Goal: Transaction & Acquisition: Register for event/course

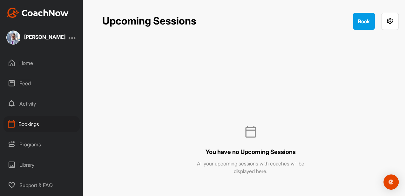
click at [25, 100] on div "Activity" at bounding box center [41, 104] width 76 height 16
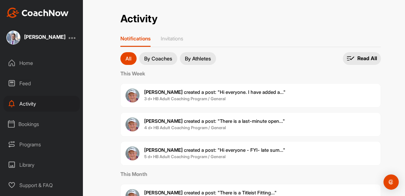
click at [26, 58] on div "Home" at bounding box center [41, 63] width 76 height 16
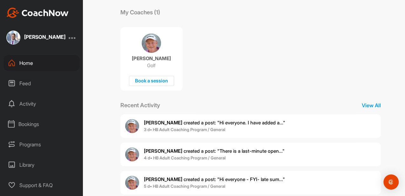
scroll to position [148, 0]
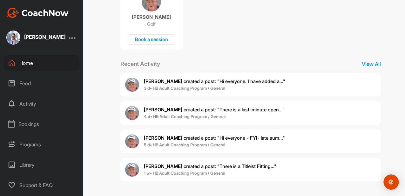
click at [28, 102] on div "Activity" at bounding box center [41, 104] width 76 height 16
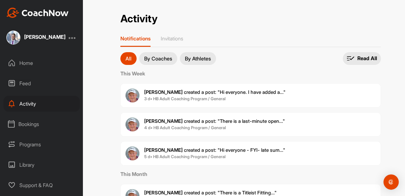
click at [27, 90] on div "Feed" at bounding box center [41, 83] width 76 height 16
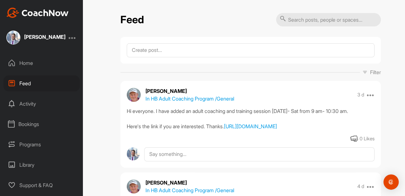
click at [25, 63] on div "Home" at bounding box center [41, 63] width 76 height 16
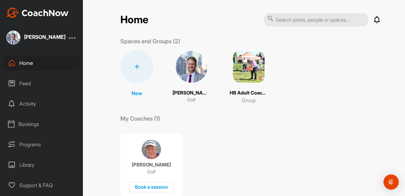
click at [29, 143] on div "Programs" at bounding box center [41, 144] width 76 height 16
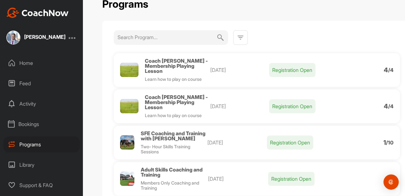
scroll to position [21, 0]
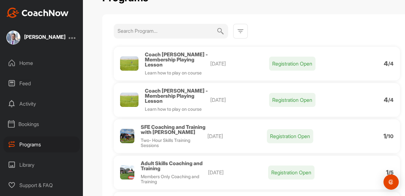
click at [180, 135] on div "SFE Coaching and Training with [PERSON_NAME]" at bounding box center [174, 129] width 67 height 10
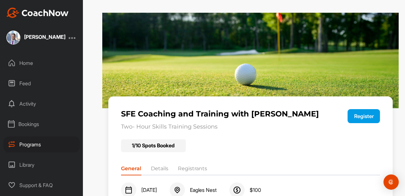
scroll to position [84, 0]
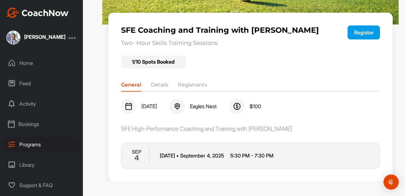
click at [163, 86] on li "Details" at bounding box center [159, 86] width 17 height 10
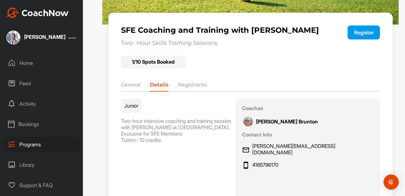
click at [122, 87] on li "General" at bounding box center [130, 86] width 19 height 10
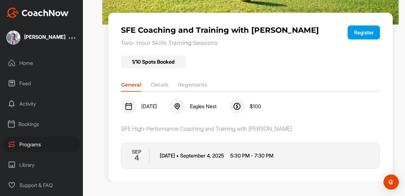
click at [161, 80] on div "General Details Registrants" at bounding box center [251, 84] width 260 height 10
click at [161, 88] on li "Details" at bounding box center [159, 86] width 17 height 10
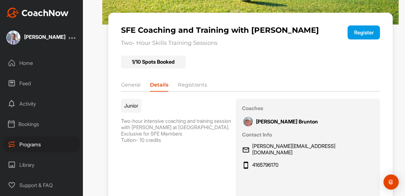
click at [191, 85] on li "Registrants" at bounding box center [192, 86] width 29 height 10
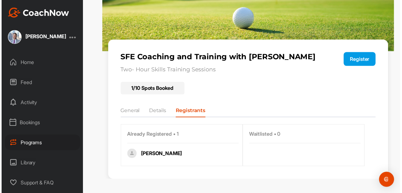
scroll to position [56, 0]
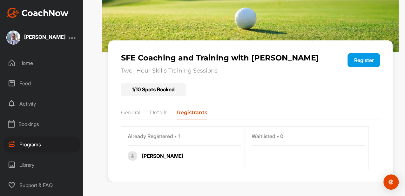
click at [367, 62] on button "Register" at bounding box center [364, 60] width 32 height 14
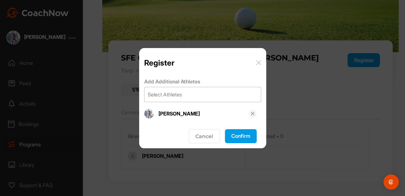
click at [183, 98] on div "Select Athletes" at bounding box center [203, 94] width 116 height 15
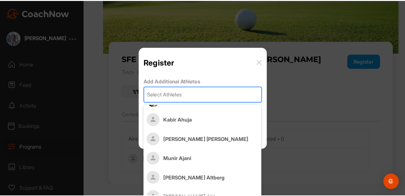
scroll to position [564, 0]
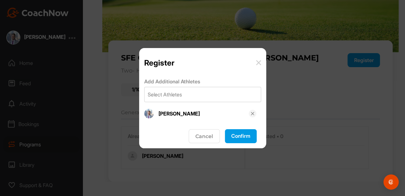
click at [256, 66] on div "Register" at bounding box center [202, 62] width 117 height 9
click at [233, 135] on button "Confirm" at bounding box center [241, 136] width 32 height 14
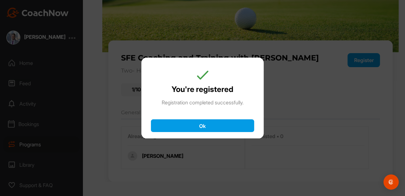
click at [211, 124] on button "Ok" at bounding box center [202, 125] width 103 height 13
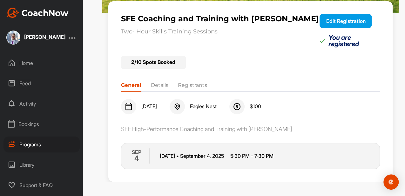
scroll to position [95, 0]
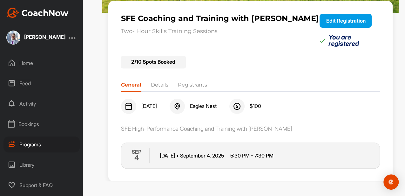
click at [27, 144] on div "Programs" at bounding box center [41, 144] width 76 height 16
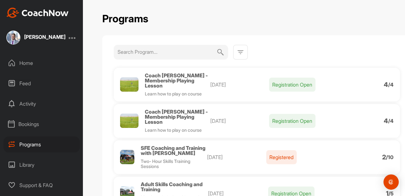
click at [177, 120] on div "Coach [PERSON_NAME] - Membership Playing Lesson" at bounding box center [178, 116] width 66 height 15
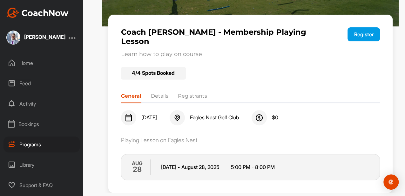
scroll to position [84, 0]
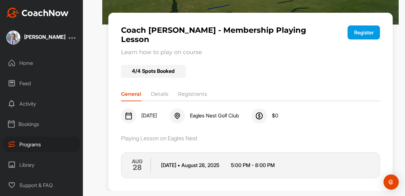
click at [157, 90] on li "Details" at bounding box center [159, 95] width 17 height 10
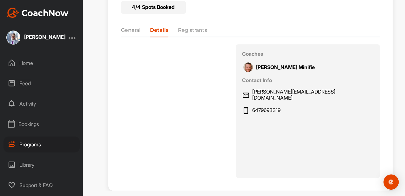
scroll to position [20, 0]
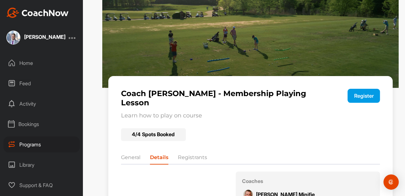
click at [194, 154] on li "Registrants" at bounding box center [192, 159] width 29 height 10
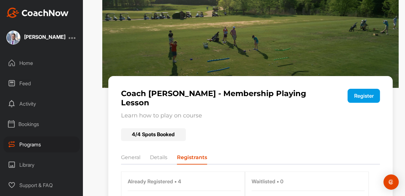
scroll to position [105, 0]
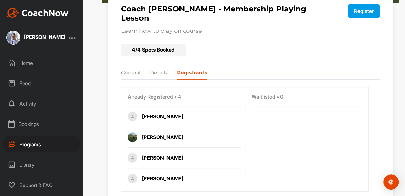
click at [132, 69] on li "General" at bounding box center [130, 74] width 19 height 10
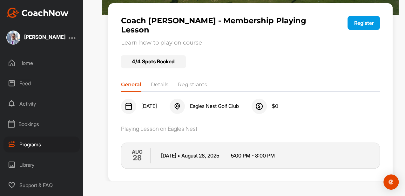
scroll to position [84, 0]
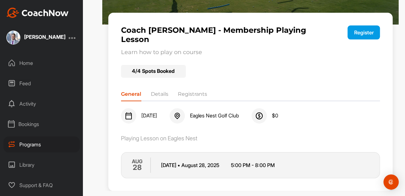
click at [34, 144] on div "Programs" at bounding box center [41, 144] width 76 height 16
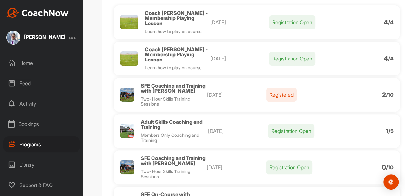
scroll to position [64, 0]
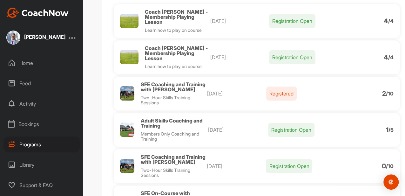
click at [177, 127] on span "Adult Skills Coaching and Training" at bounding box center [172, 122] width 62 height 11
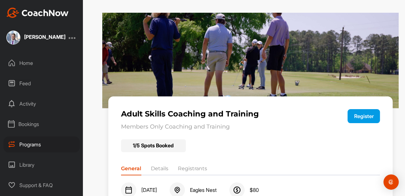
scroll to position [84, 0]
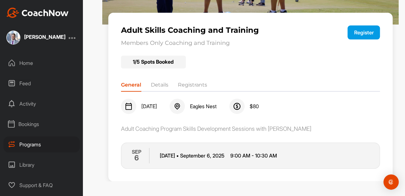
click at [361, 31] on button "Register" at bounding box center [364, 32] width 32 height 14
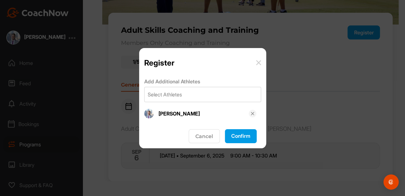
click at [251, 135] on button "Confirm" at bounding box center [241, 136] width 32 height 14
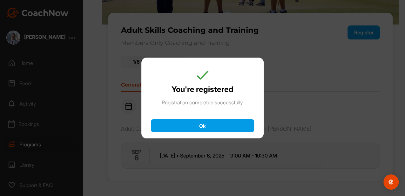
click at [207, 124] on button "Ok" at bounding box center [202, 125] width 103 height 13
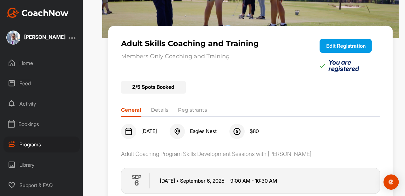
scroll to position [85, 0]
